Goal: Task Accomplishment & Management: Manage account settings

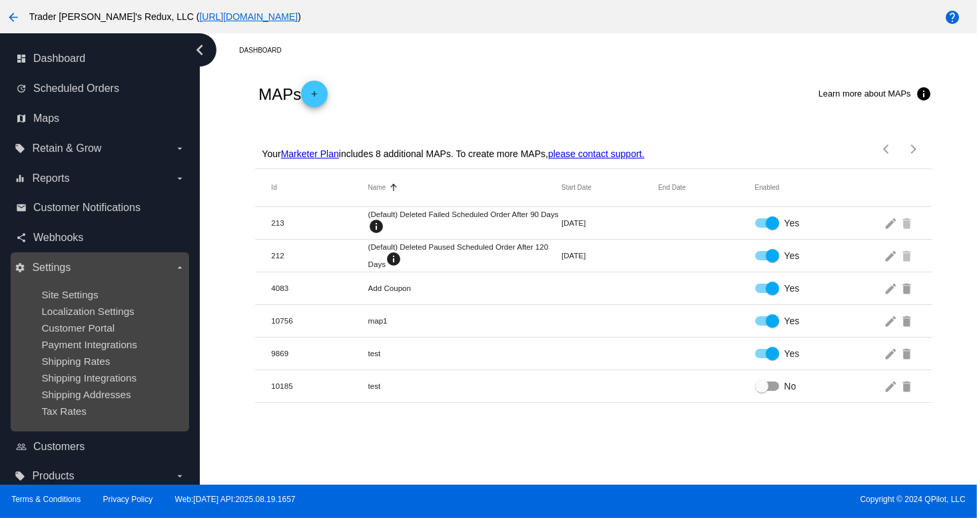
click at [53, 282] on ul "Site Settings Localization Settings Customer Portal Payment Integrations Shippi…" at bounding box center [100, 352] width 170 height 149
click at [53, 292] on span "Site Settings" at bounding box center [69, 294] width 57 height 11
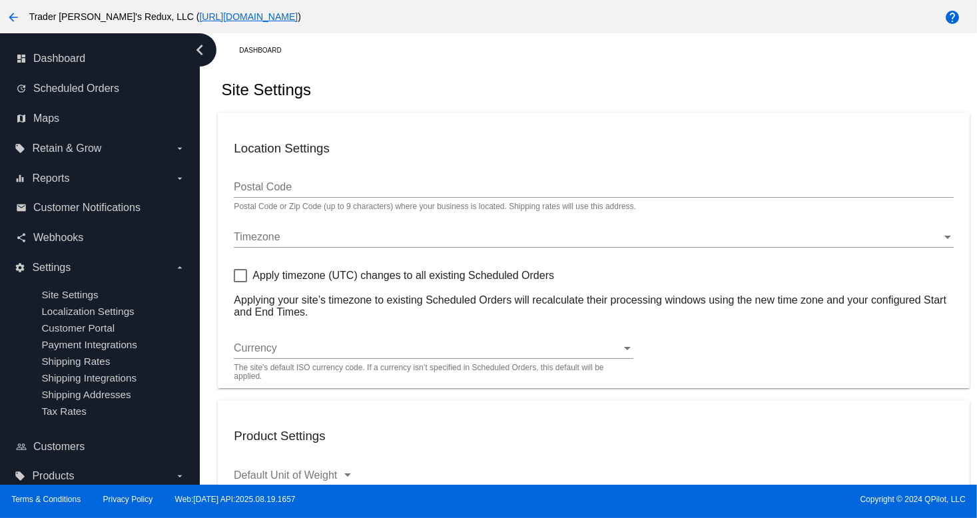
type input "80034"
checkbox input "true"
type input "09:00"
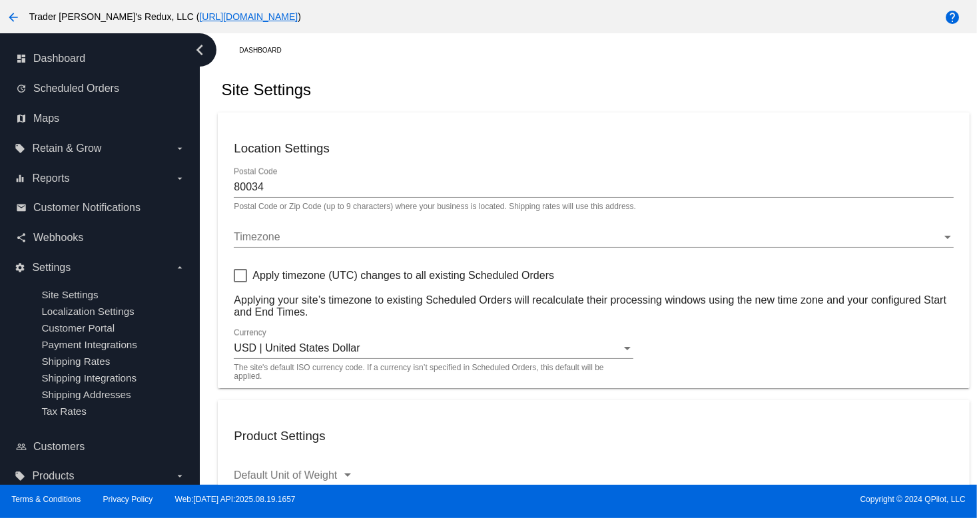
checkbox input "true"
click at [748, 401] on mat-card "Product Settings Default Unit of Weight Default Unit of Weight Inch Default Uni…" at bounding box center [594, 482] width 752 height 165
